Goal: Entertainment & Leisure: Consume media (video, audio)

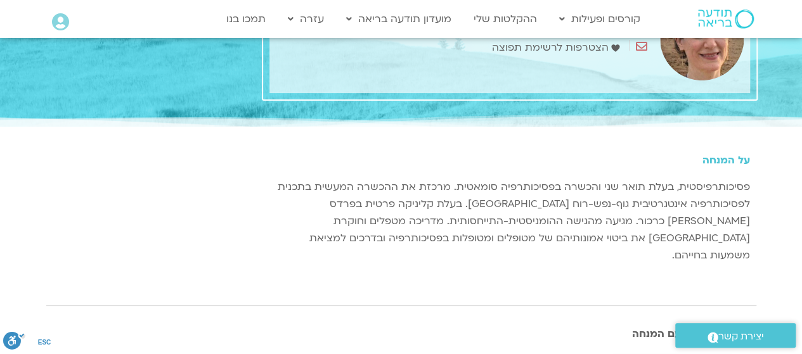
scroll to position [253, 0]
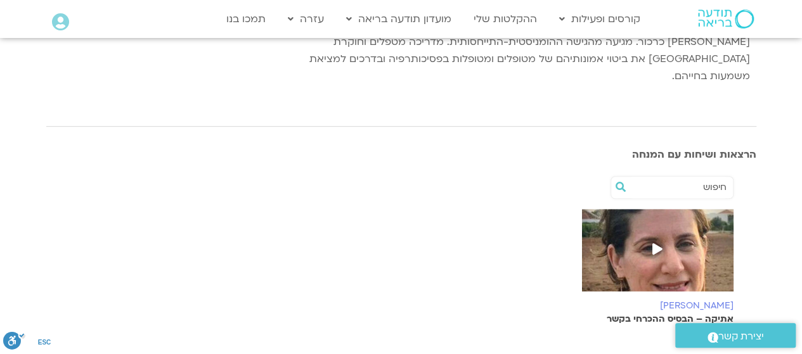
click at [654, 243] on icon at bounding box center [657, 248] width 10 height 11
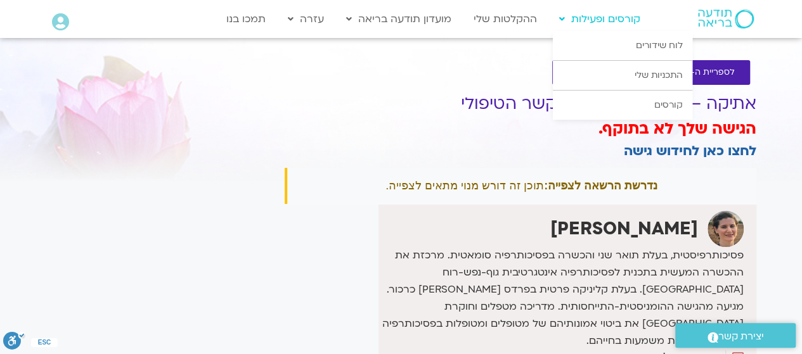
click at [625, 24] on link "קורסים ופעילות" at bounding box center [600, 19] width 94 height 24
click at [651, 46] on link "לוח שידורים" at bounding box center [622, 45] width 139 height 29
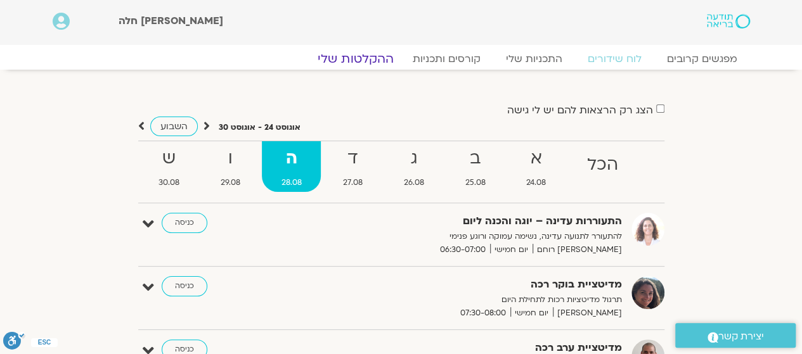
click at [371, 58] on link "ההקלטות שלי" at bounding box center [355, 58] width 106 height 15
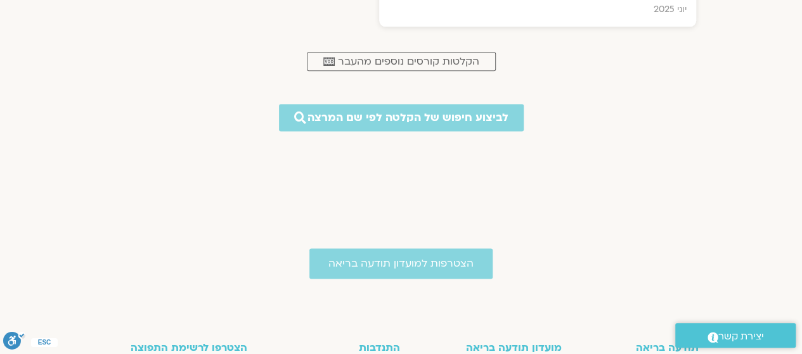
scroll to position [697, 0]
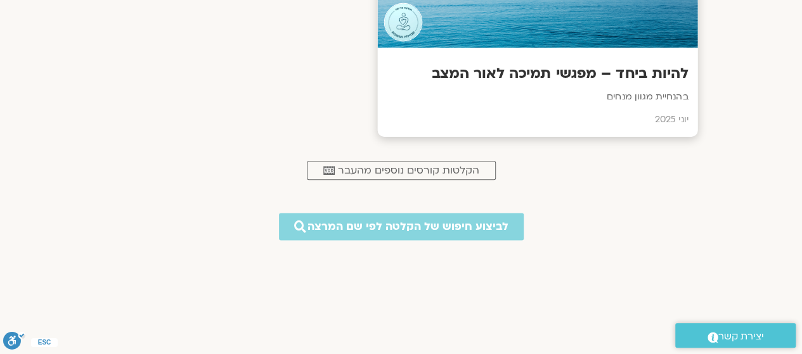
click at [638, 73] on h3 "להיות ביחד – מפגשי תמיכה לאור המצב" at bounding box center [537, 74] width 301 height 20
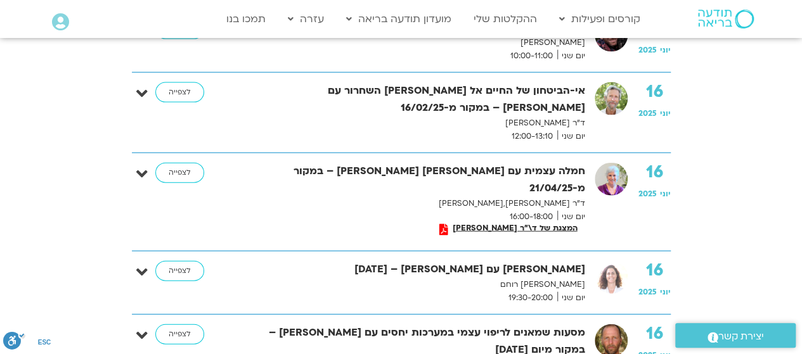
scroll to position [1331, 0]
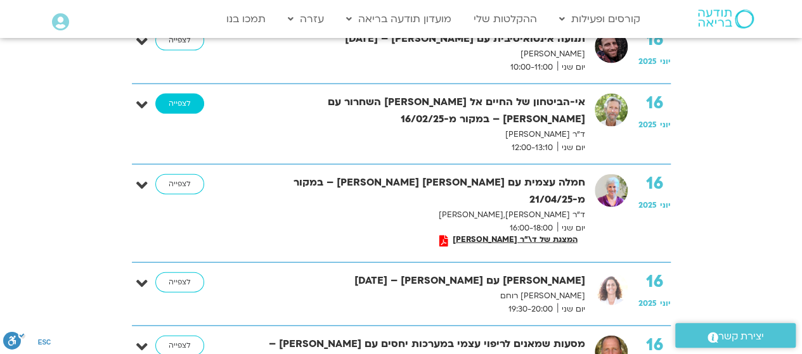
click at [190, 102] on link "לצפייה" at bounding box center [179, 104] width 49 height 20
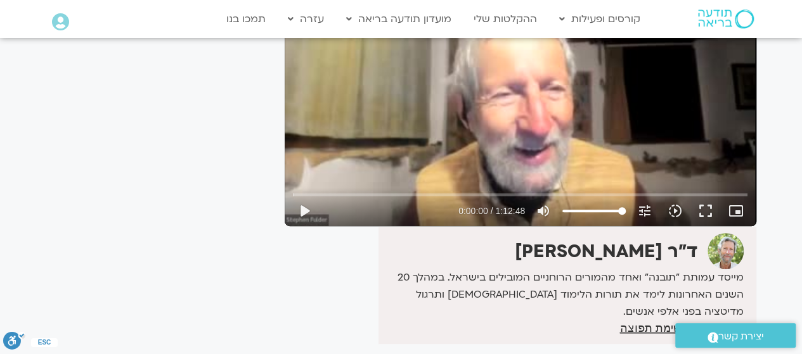
scroll to position [253, 0]
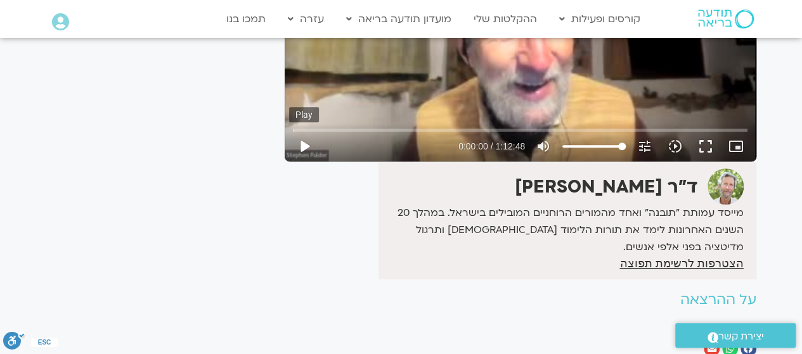
click at [304, 148] on button "play_arrow" at bounding box center [304, 146] width 30 height 30
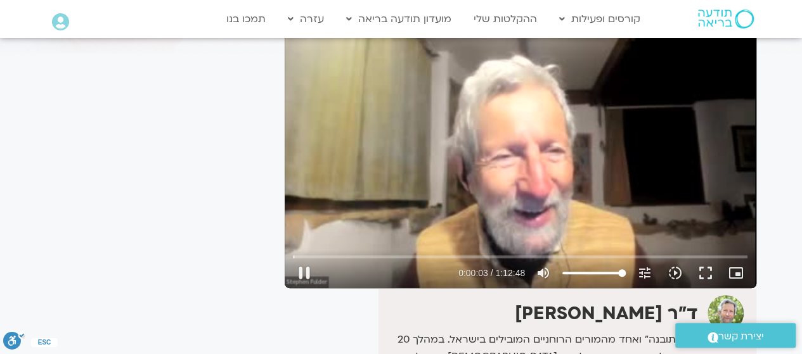
scroll to position [190, 0]
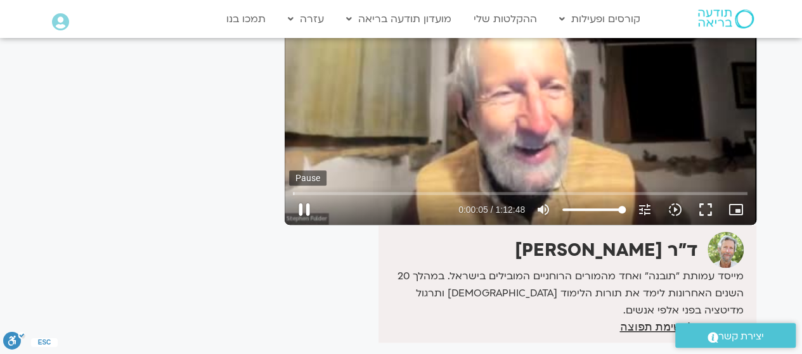
click at [304, 206] on button "pause" at bounding box center [304, 210] width 30 height 30
type input "5.394573"
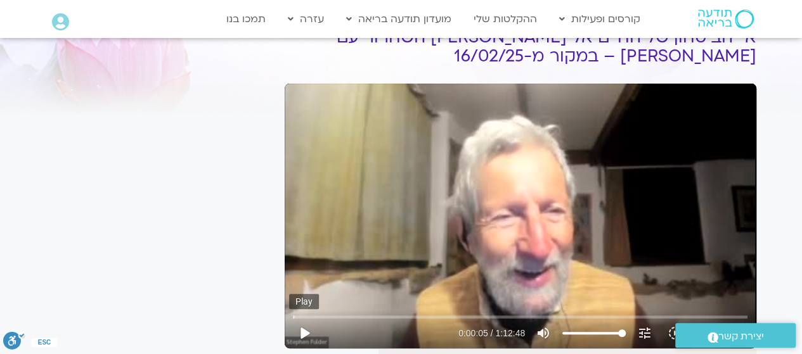
scroll to position [0, 0]
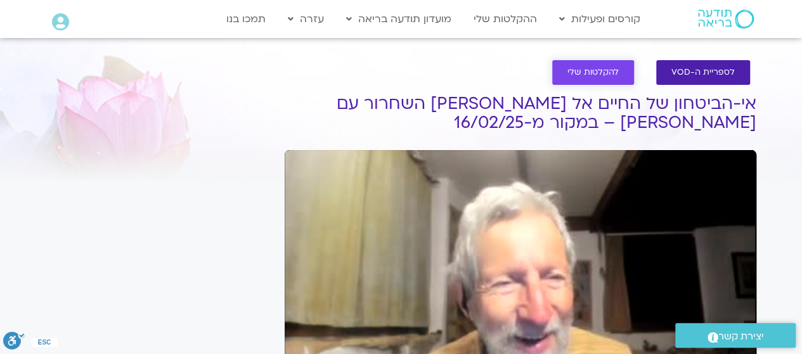
click at [602, 73] on span "להקלטות שלי" at bounding box center [592, 73] width 51 height 10
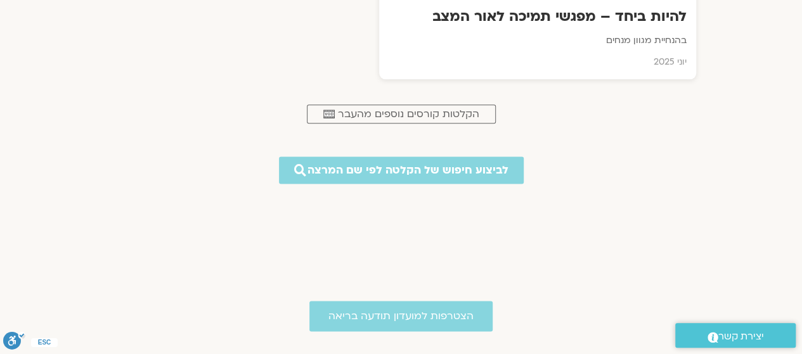
scroll to position [824, 0]
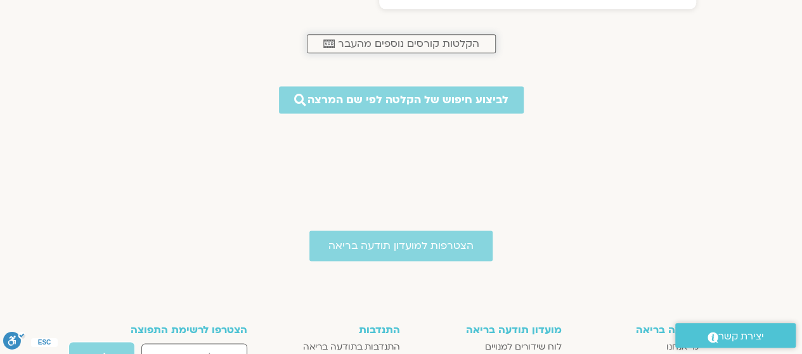
click at [397, 42] on span "הקלטות קורסים נוספים מהעבר" at bounding box center [408, 43] width 141 height 11
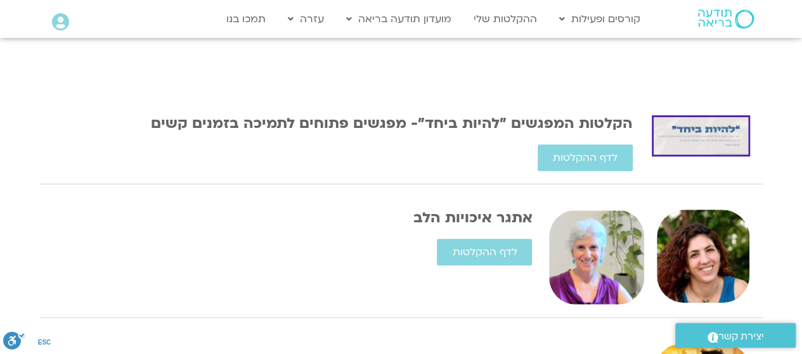
scroll to position [380, 0]
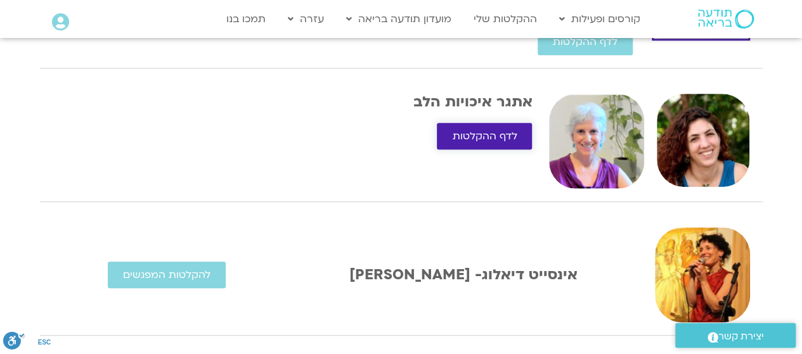
click at [492, 136] on span "לדף ההקלטות" at bounding box center [484, 136] width 65 height 11
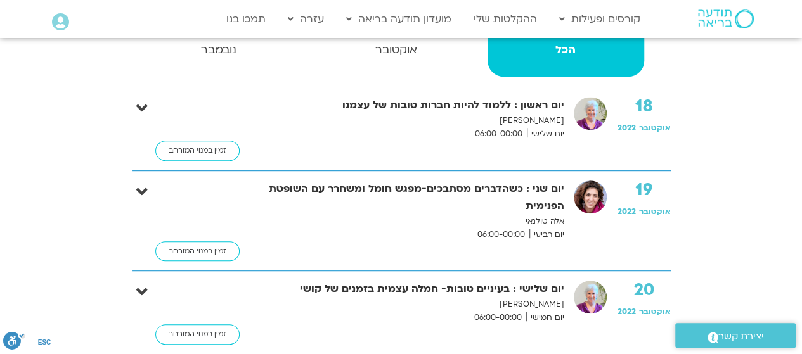
scroll to position [253, 0]
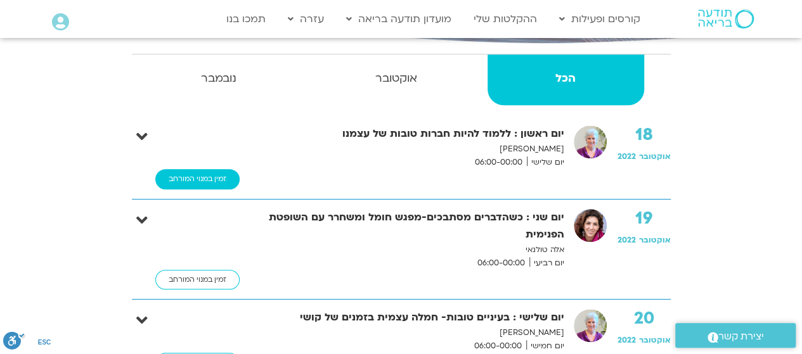
click at [187, 179] on link "זמין במנוי המורחב" at bounding box center [197, 179] width 84 height 20
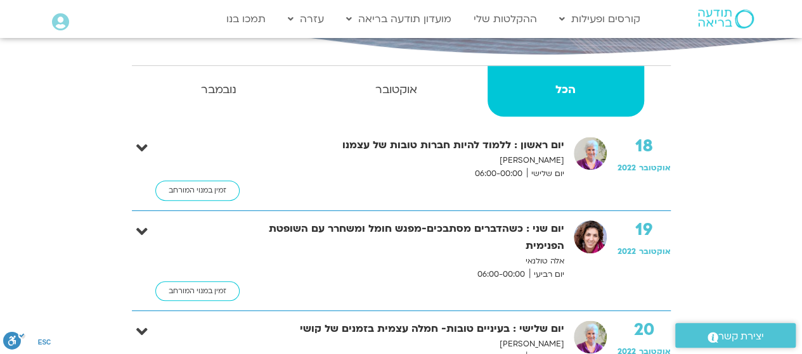
scroll to position [317, 0]
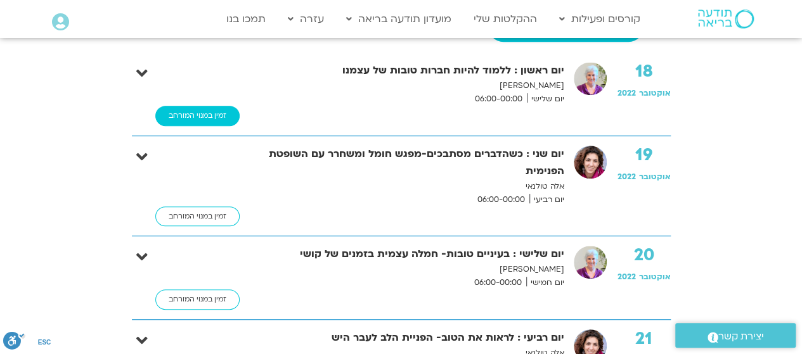
click at [220, 110] on link "זמין במנוי המורחב" at bounding box center [197, 116] width 84 height 20
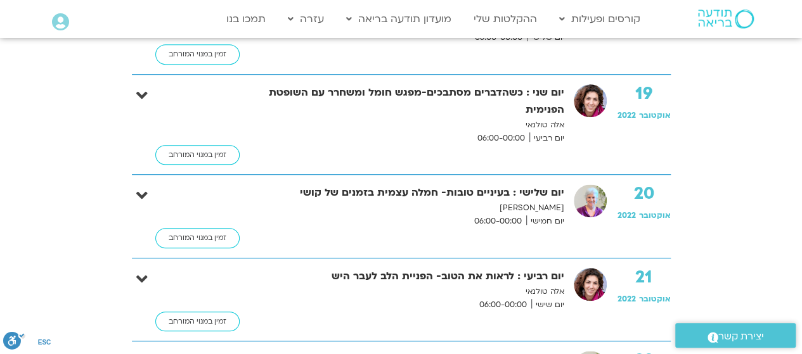
scroll to position [380, 0]
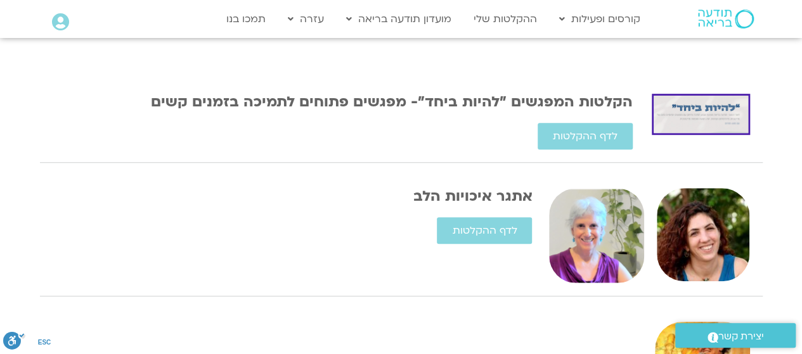
scroll to position [317, 0]
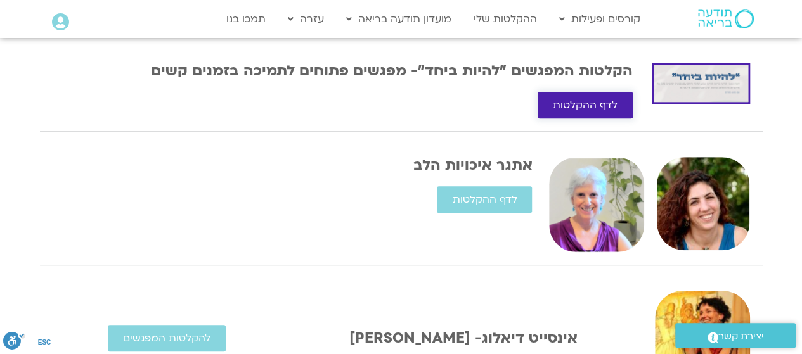
click at [564, 103] on span "לדף ההקלטות" at bounding box center [585, 104] width 65 height 11
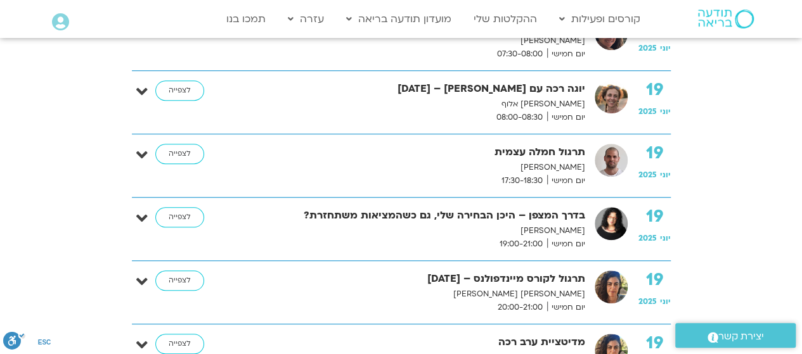
scroll to position [2915, 0]
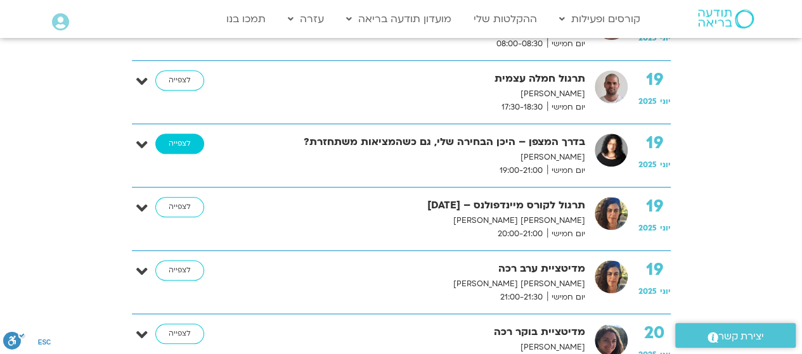
click at [171, 134] on link "לצפייה" at bounding box center [179, 144] width 49 height 20
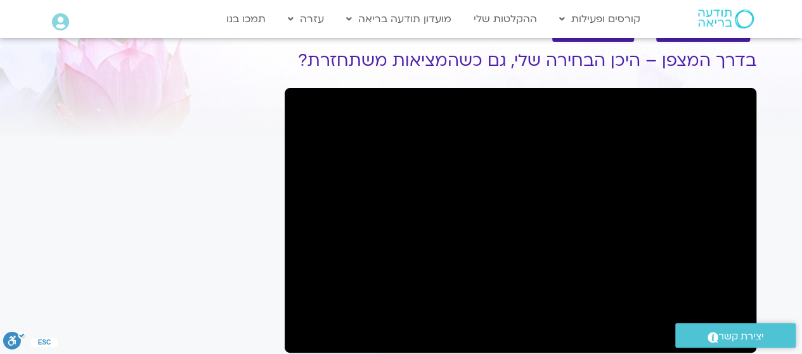
scroll to position [63, 0]
